Goal: Information Seeking & Learning: Learn about a topic

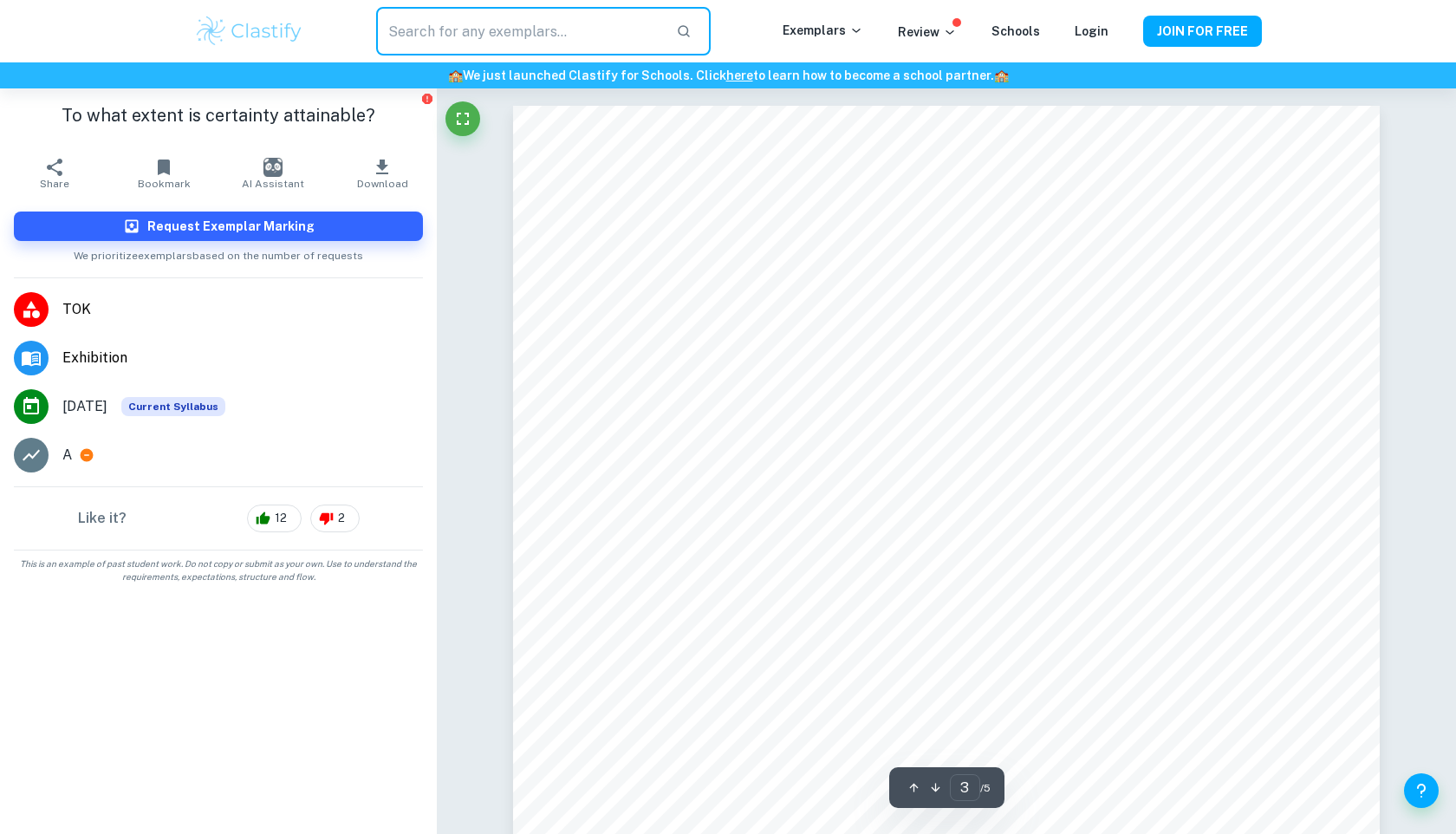
scroll to position [2982, 0]
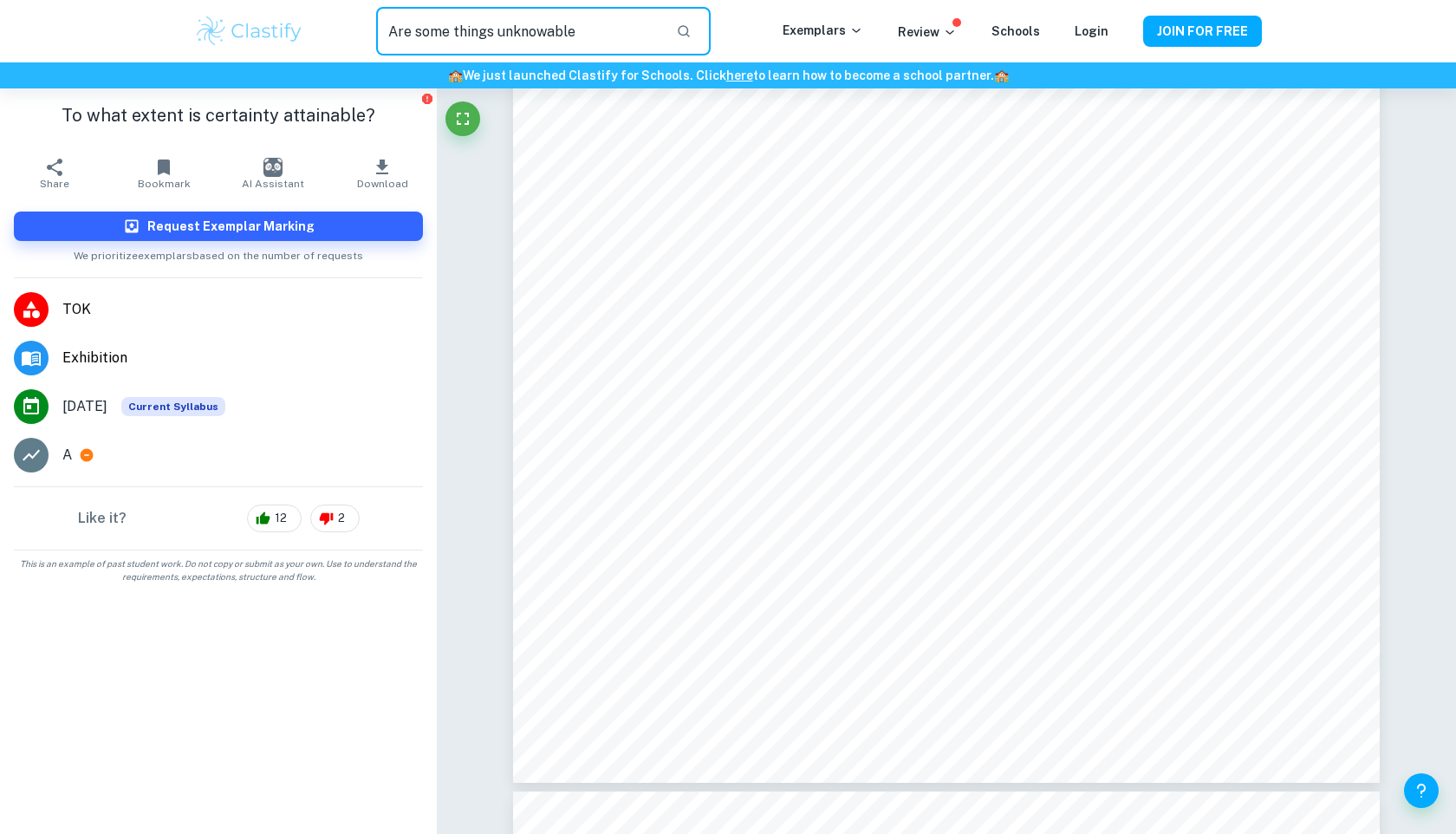
type input "Are some things unknowable"
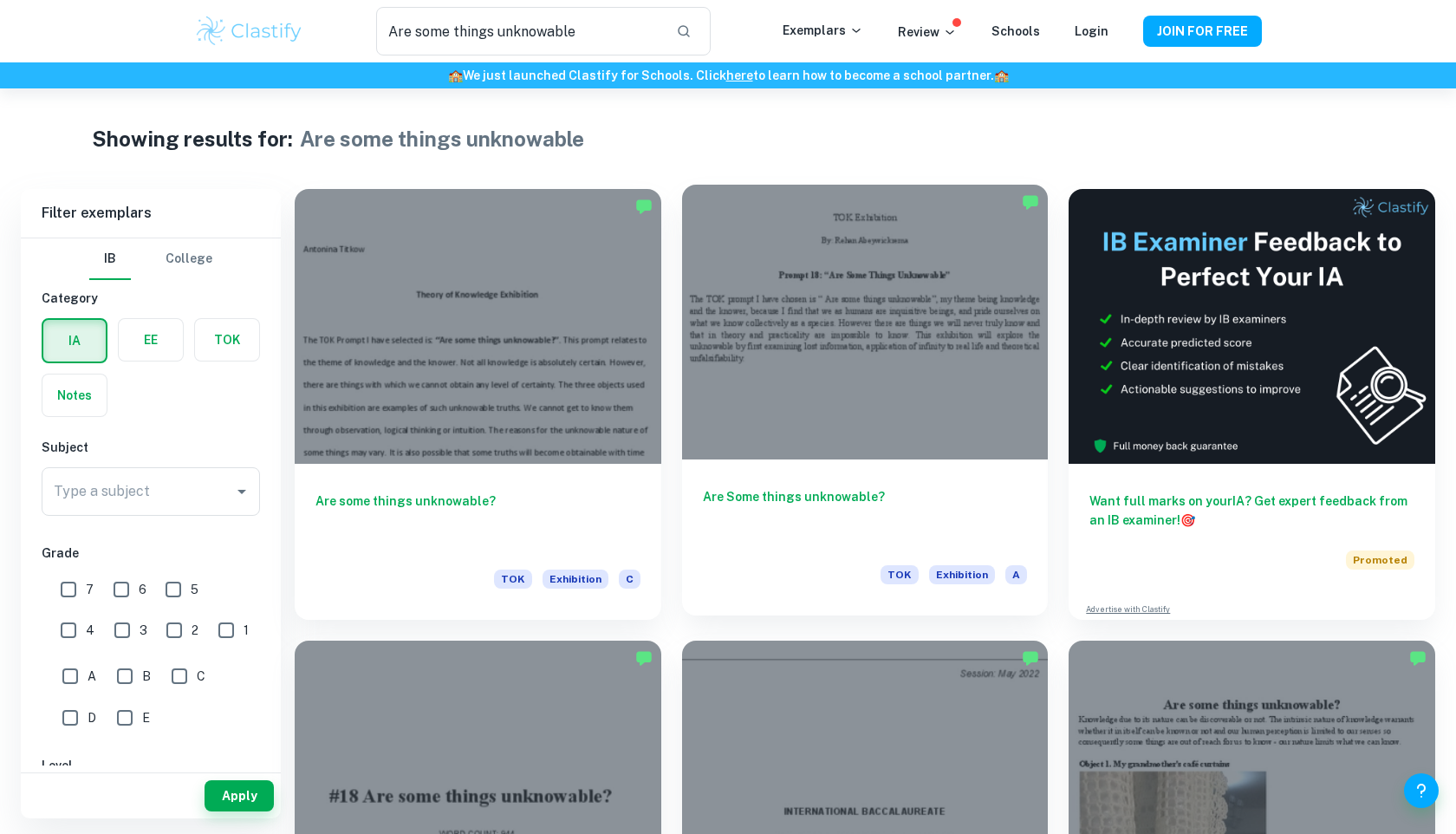
click at [866, 402] on div at bounding box center [865, 322] width 367 height 275
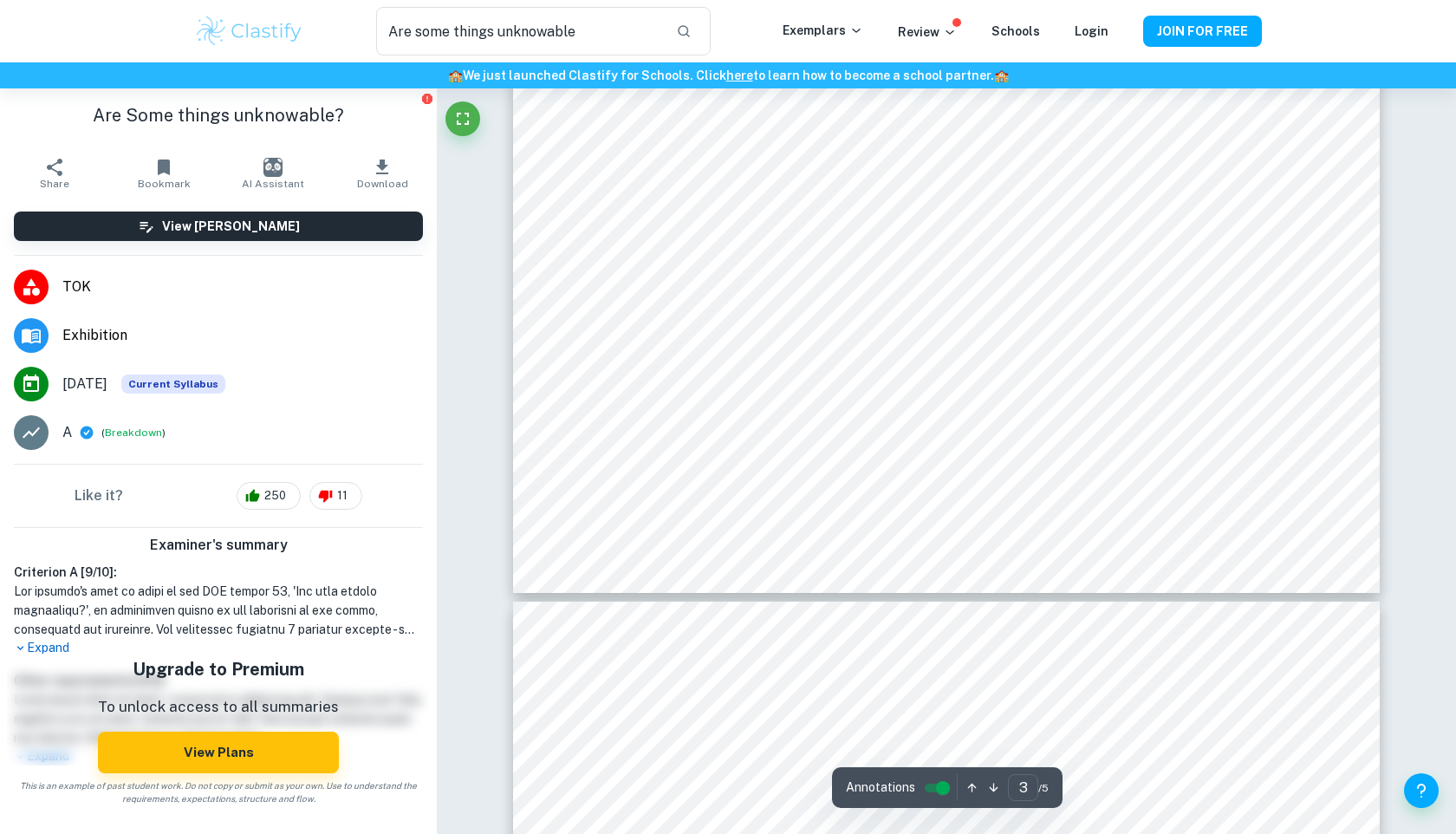
type input "4"
